Goal: Information Seeking & Learning: Find specific fact

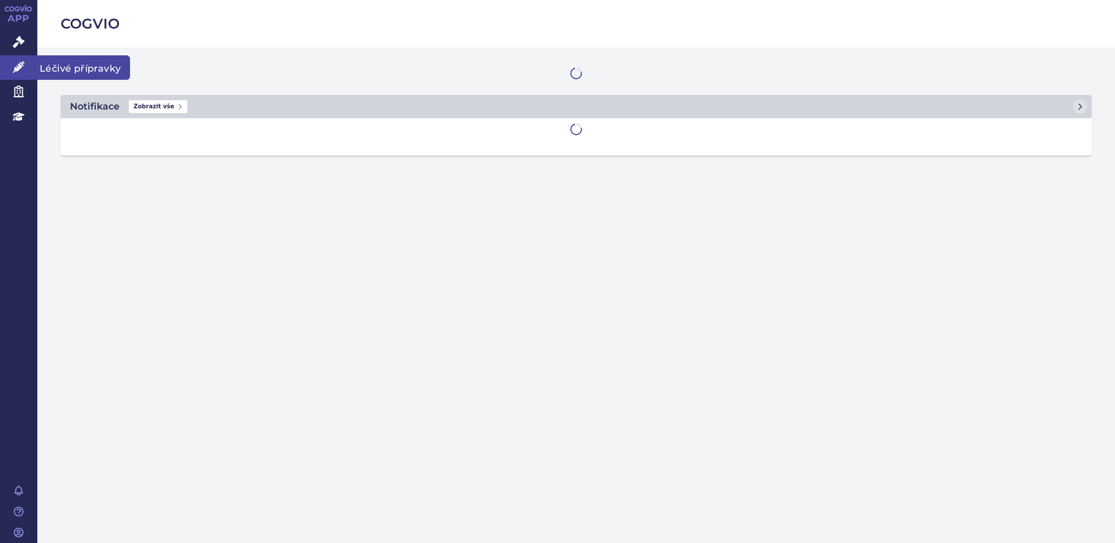
click at [59, 67] on span "Léčivé přípravky" at bounding box center [83, 67] width 93 height 24
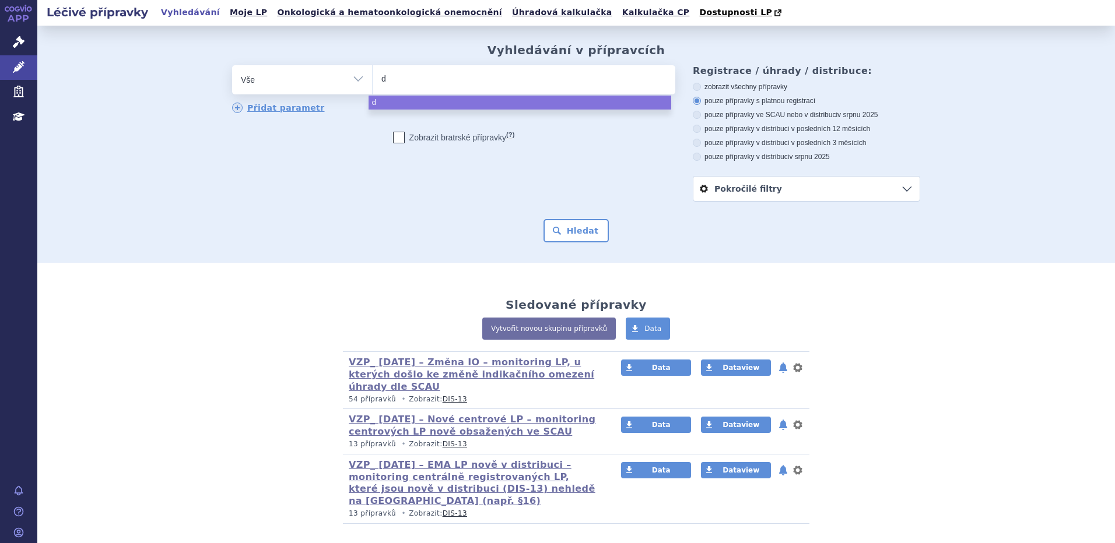
type input "dr"
type input "d"
type input "da"
type input "dar"
type input "darz"
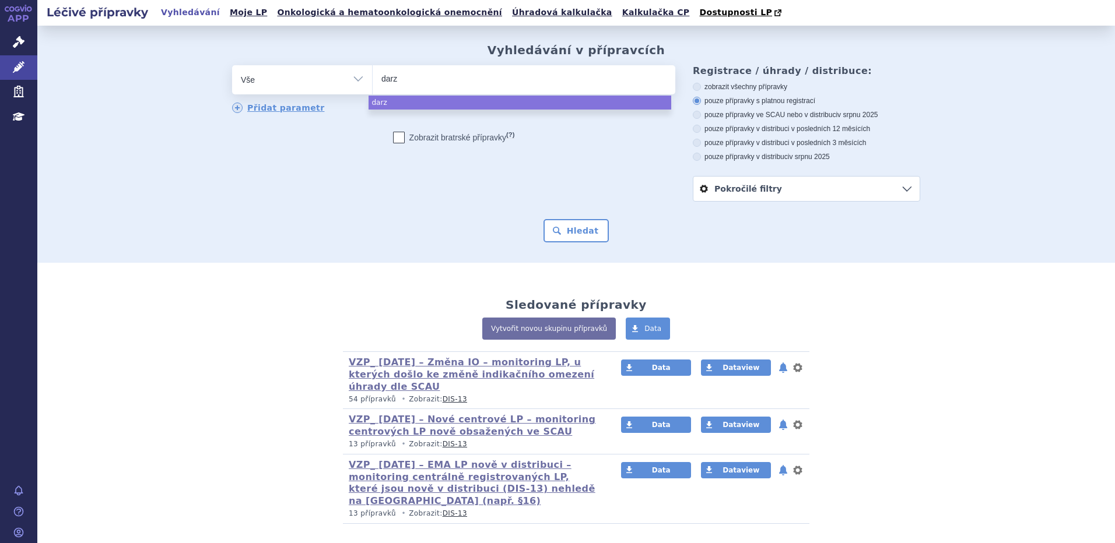
type input "darza"
type input "darzal"
type input "darzale"
type input "[MEDICAL_DATA]"
select select "[MEDICAL_DATA]"
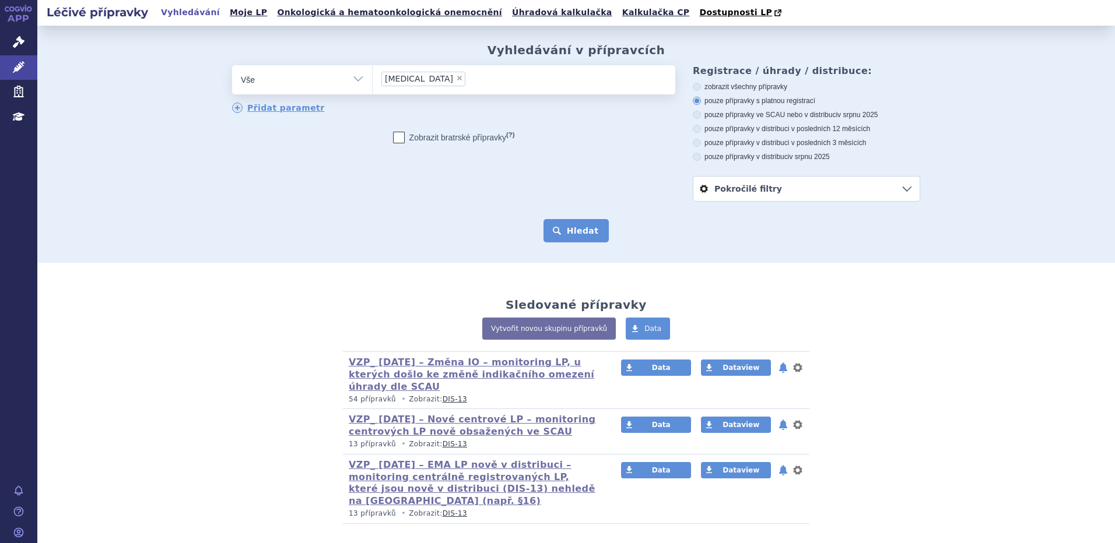
click at [583, 234] on button "Hledat" at bounding box center [576, 230] width 66 height 23
